Goal: Task Accomplishment & Management: Complete application form

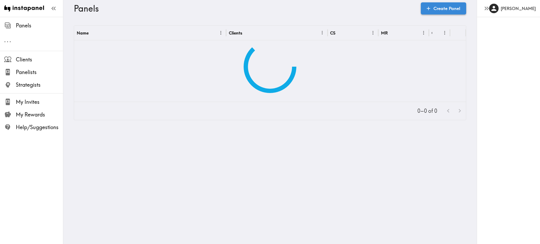
click at [438, 9] on link "Create Panel" at bounding box center [443, 8] width 45 height 12
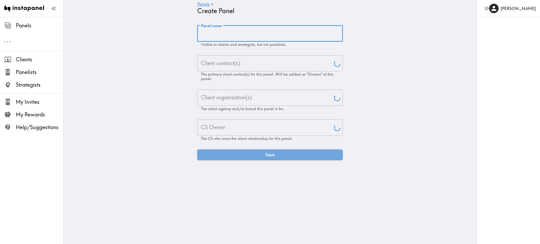
click at [248, 36] on input "Panel name" at bounding box center [270, 33] width 146 height 16
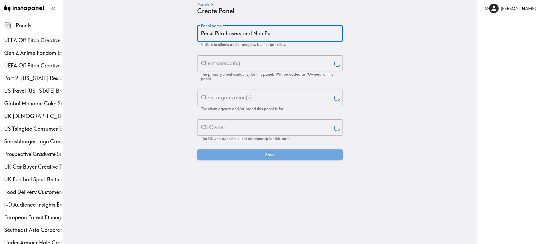
type input "Persil Purchasers and Non Pur"
type input "[PERSON_NAME]"
click at [332, 31] on input "Persil Purchasers and Non Purchasers Ethnographyu" at bounding box center [270, 33] width 146 height 16
type input "Persil Purchasers and Non Purchasers Ethnography"
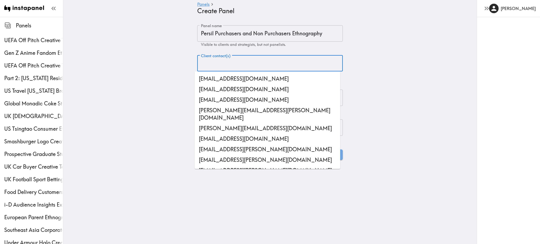
paste input "[PERSON_NAME][EMAIL_ADDRESS][PERSON_NAME][DOMAIN_NAME]"
type input "[PERSON_NAME][EMAIL_ADDRESS][PERSON_NAME][DOMAIN_NAME]"
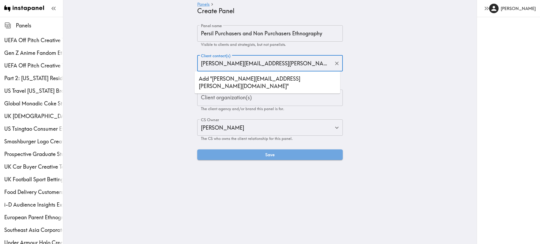
click at [263, 82] on li "Add "[PERSON_NAME][EMAIL_ADDRESS][PERSON_NAME][DOMAIN_NAME]"" at bounding box center [268, 83] width 146 height 18
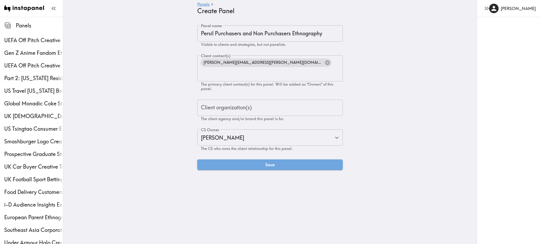
click at [370, 89] on main "Panels Create Panel Panel name Persil Purchasers and Non Purchasers Ethnography…" at bounding box center [269, 98] width 413 height 162
click at [292, 102] on input "Client organization(s)" at bounding box center [270, 108] width 141 height 12
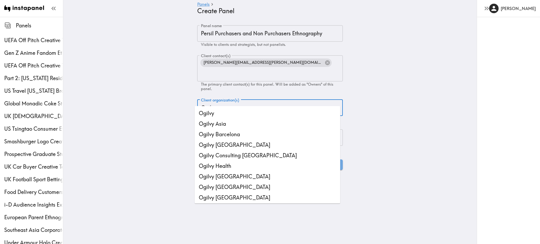
type input "Ogilvy"
click at [249, 151] on li "Ogilvy Consulting [GEOGRAPHIC_DATA]" at bounding box center [268, 155] width 146 height 11
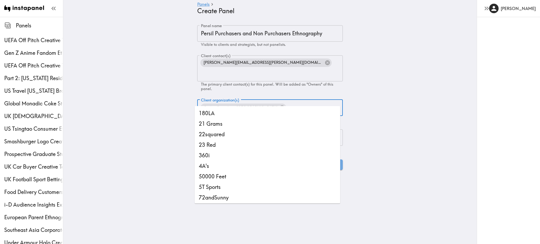
scroll to position [4545, 0]
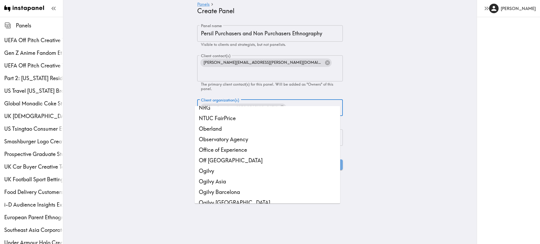
click at [369, 128] on main "Panels Create Panel Panel name Persil Purchasers and Non Purchasers Ethnography…" at bounding box center [269, 98] width 413 height 162
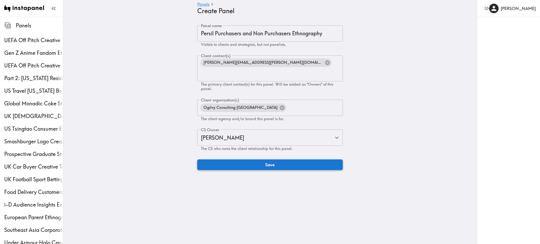
click at [306, 160] on button "Save" at bounding box center [270, 165] width 146 height 11
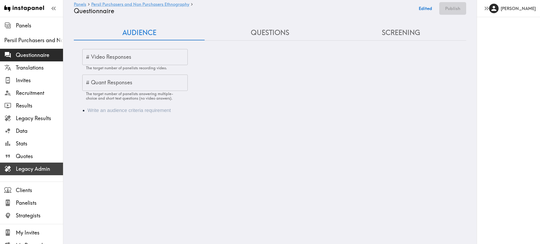
click at [31, 173] on span "Legacy Admin" at bounding box center [39, 168] width 47 height 9
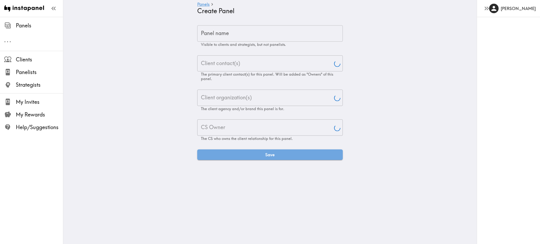
click at [247, 40] on input "Panel name" at bounding box center [270, 33] width 146 height 16
paste input "Persil Purchasers and Non Purchasers Ethnography"
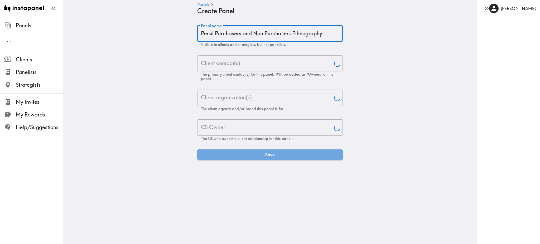
drag, startPoint x: 0, startPoint y: 0, endPoint x: 247, endPoint y: 40, distance: 250.5
click at [247, 40] on input "Persil Purchasers and Non Purchasers Ethnography" at bounding box center [270, 33] width 146 height 16
click at [214, 36] on input "Persil Purchasers and Non Purchasers Ethnography" at bounding box center [270, 33] width 146 height 16
drag, startPoint x: 211, startPoint y: 34, endPoint x: 176, endPoint y: 34, distance: 34.8
click at [176, 34] on main "Panels Create Panel Panel name Persil Purchasers and Non Purchasers Ethnography…" at bounding box center [269, 93] width 413 height 152
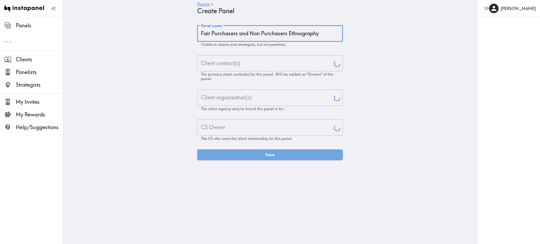
type input "Fairy Purchasers and Non Purchasers Ethnography"
type input "[PERSON_NAME]"
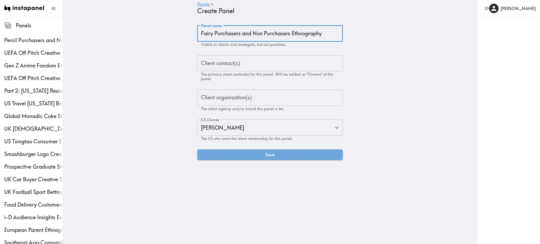
click at [262, 34] on input "Fairy Purchasers and Non Purchasers Ethnography" at bounding box center [270, 33] width 146 height 16
type input "Fairy Purchasers and Non-Purchasers Ethnography"
click at [226, 63] on div "Client contact(s) Client contact(s) The primary client contact(s) for this pane…" at bounding box center [270, 68] width 146 height 26
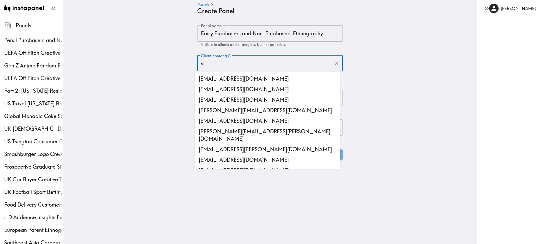
type input "sim"
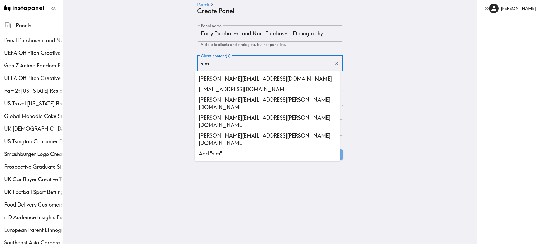
click at [231, 131] on li "[PERSON_NAME][EMAIL_ADDRESS][PERSON_NAME][DOMAIN_NAME]" at bounding box center [268, 140] width 146 height 18
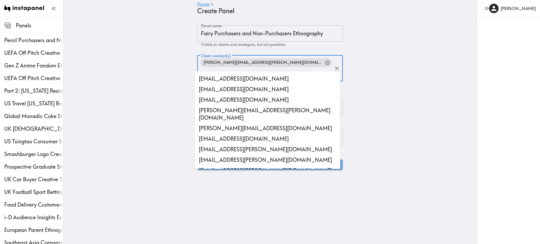
scroll to position [18995, 0]
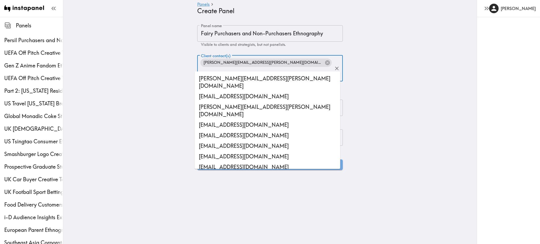
click at [356, 103] on main "Panels Create Panel Panel name Fairy Purchasers and Non-Purchasers Ethnography …" at bounding box center [269, 98] width 413 height 162
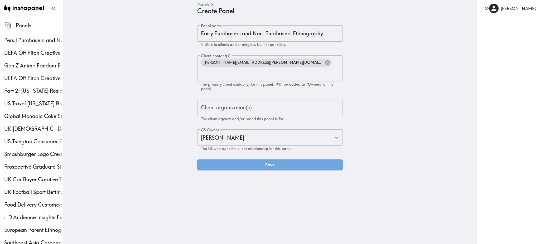
click at [284, 102] on input "Client organization(s)" at bounding box center [270, 108] width 141 height 12
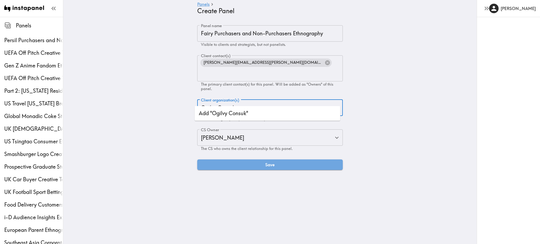
type input "Ogilvy Consu"
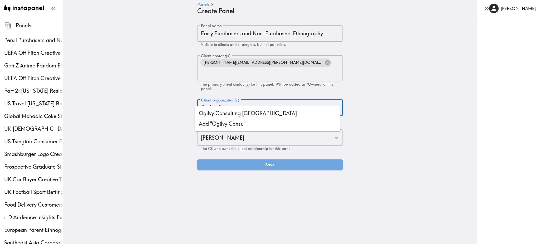
click at [257, 113] on li "Ogilvy Consulting [GEOGRAPHIC_DATA]" at bounding box center [268, 113] width 146 height 11
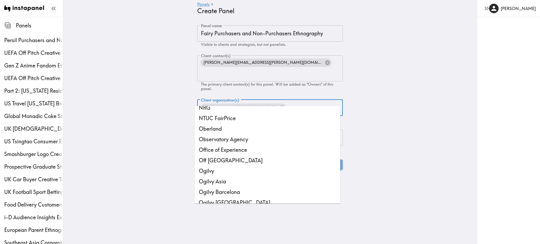
click at [382, 116] on main "Panels Create Panel Panel name Fairy Purchasers and Non-Purchasers Ethnography …" at bounding box center [269, 98] width 413 height 162
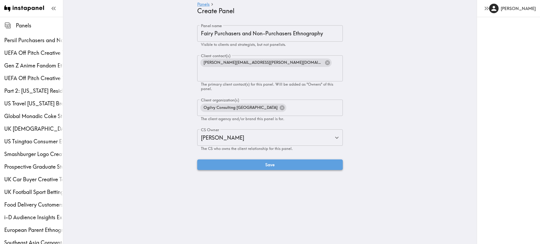
click at [276, 160] on button "Save" at bounding box center [270, 165] width 146 height 11
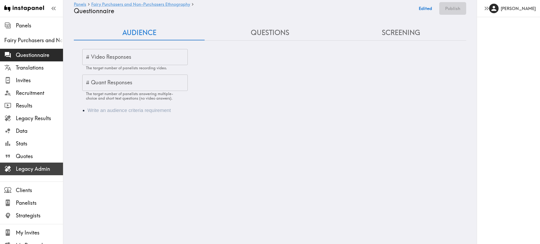
click at [31, 171] on span "Legacy Admin" at bounding box center [39, 168] width 47 height 7
